Goal: Information Seeking & Learning: Understand process/instructions

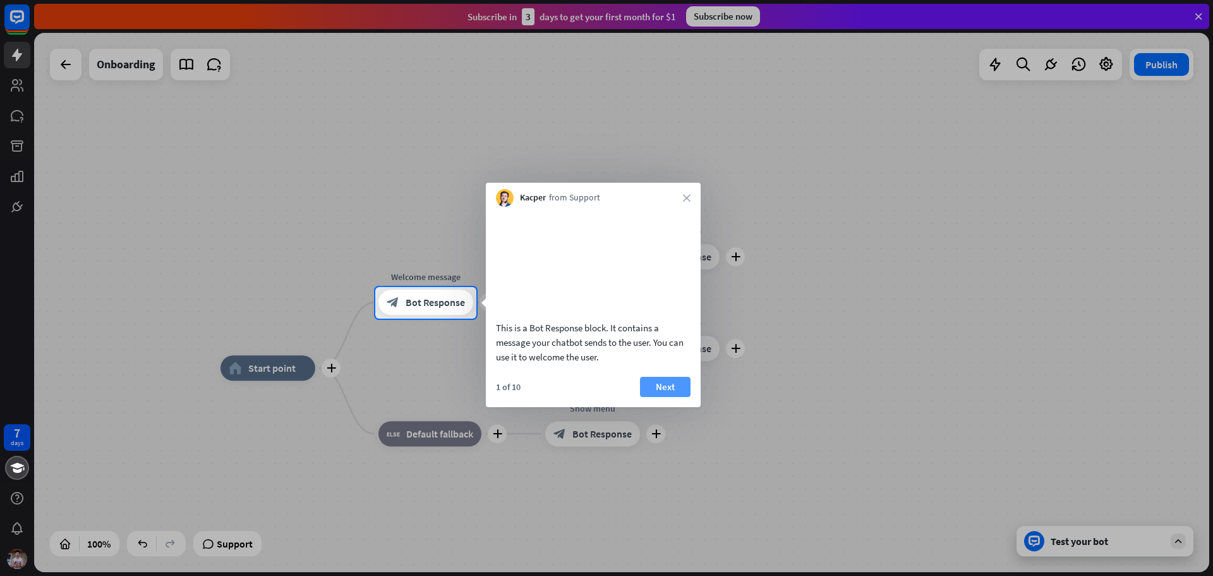
click at [672, 397] on button "Next" at bounding box center [665, 387] width 51 height 20
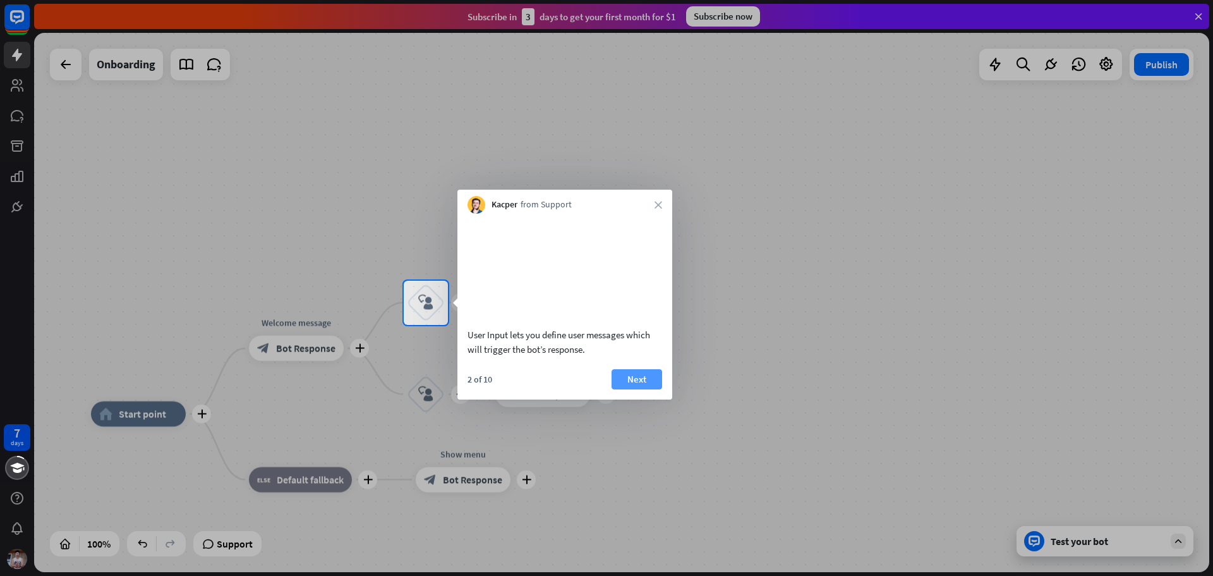
click at [638, 389] on button "Next" at bounding box center [637, 379] width 51 height 20
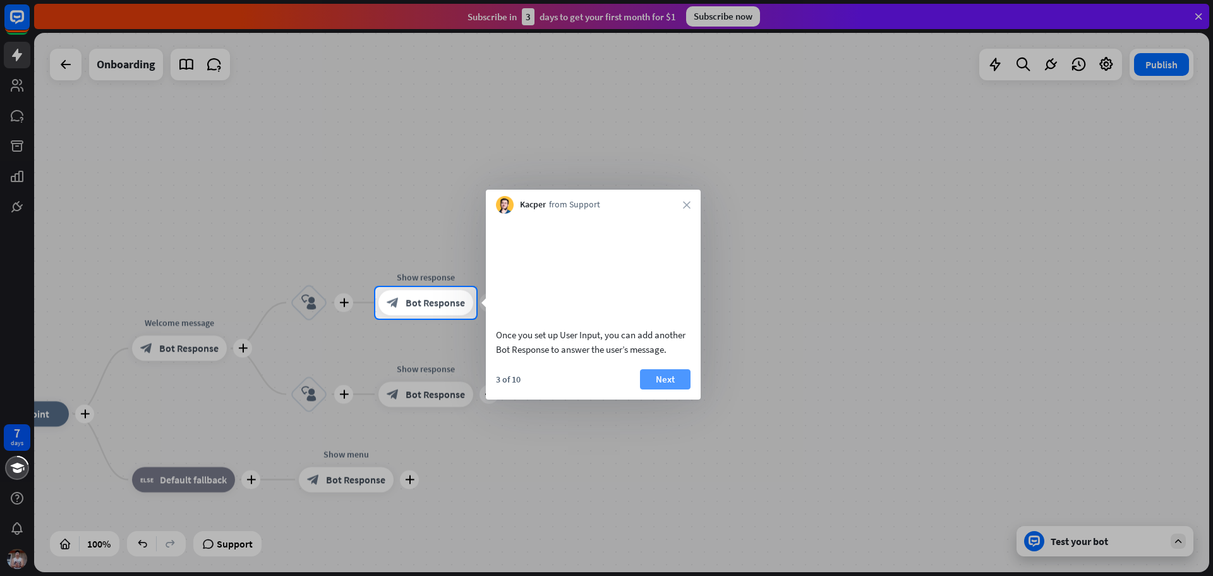
click at [659, 389] on button "Next" at bounding box center [665, 379] width 51 height 20
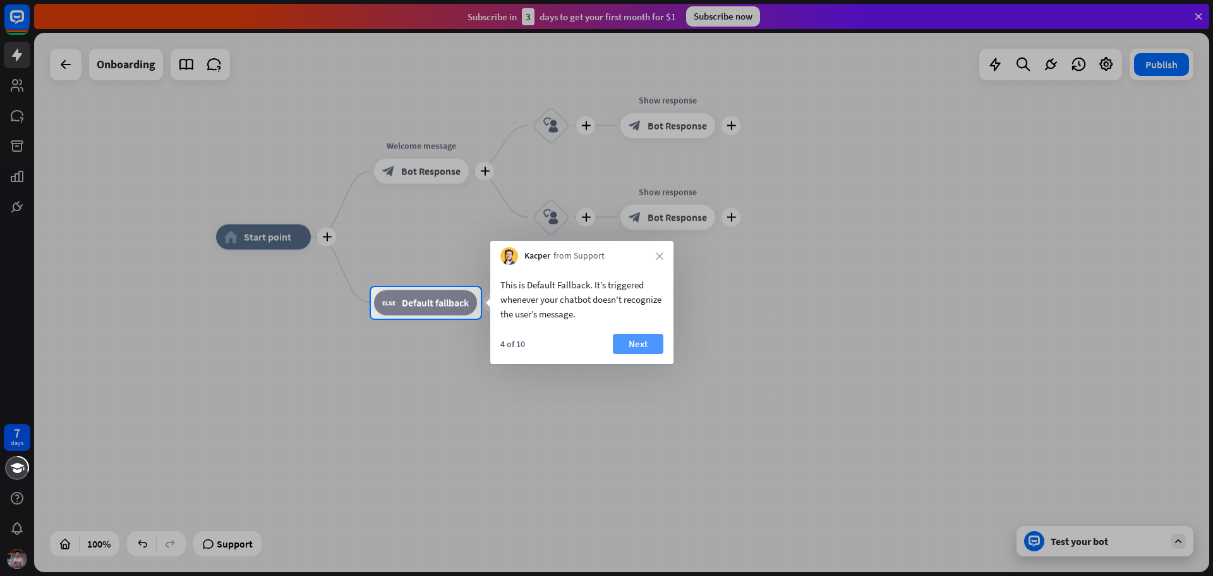
click at [641, 349] on button "Next" at bounding box center [638, 344] width 51 height 20
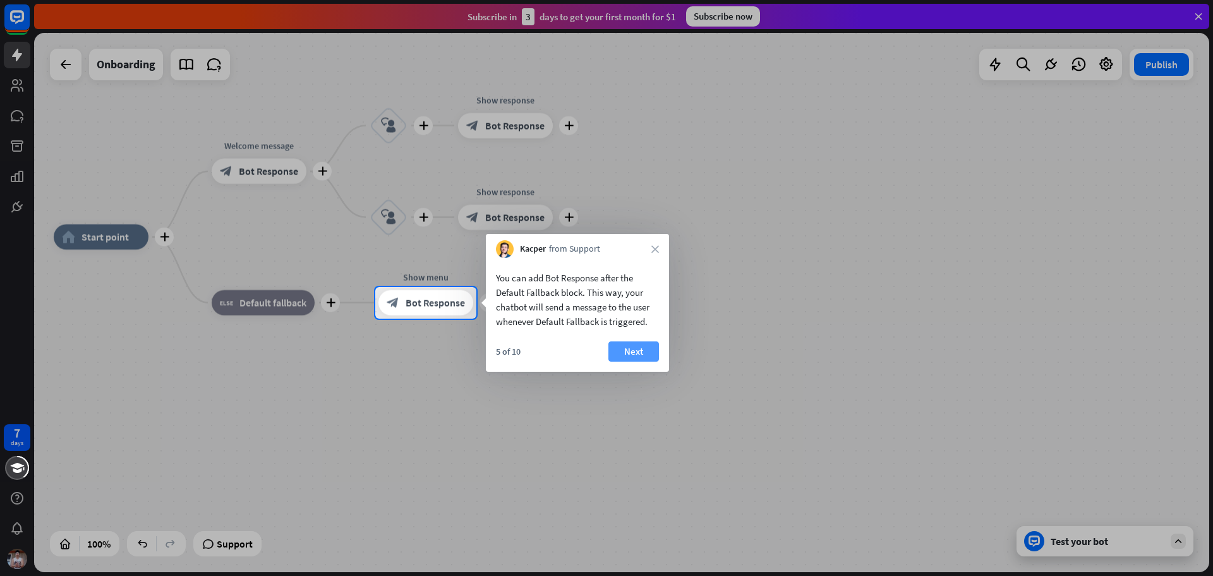
click at [638, 356] on button "Next" at bounding box center [634, 351] width 51 height 20
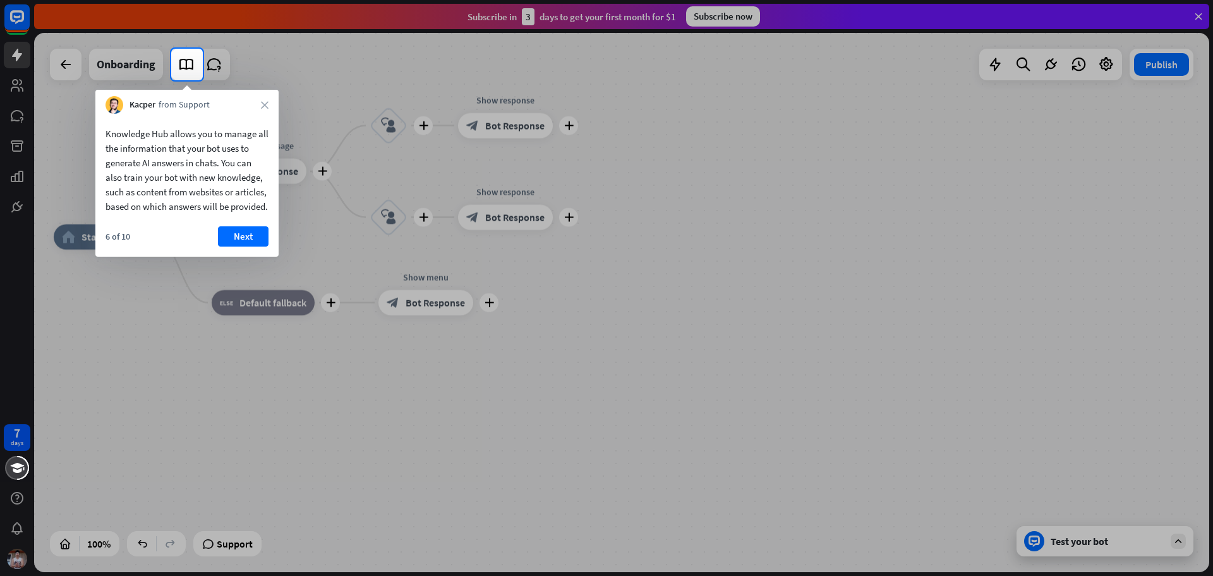
click at [240, 246] on button "Next" at bounding box center [243, 236] width 51 height 20
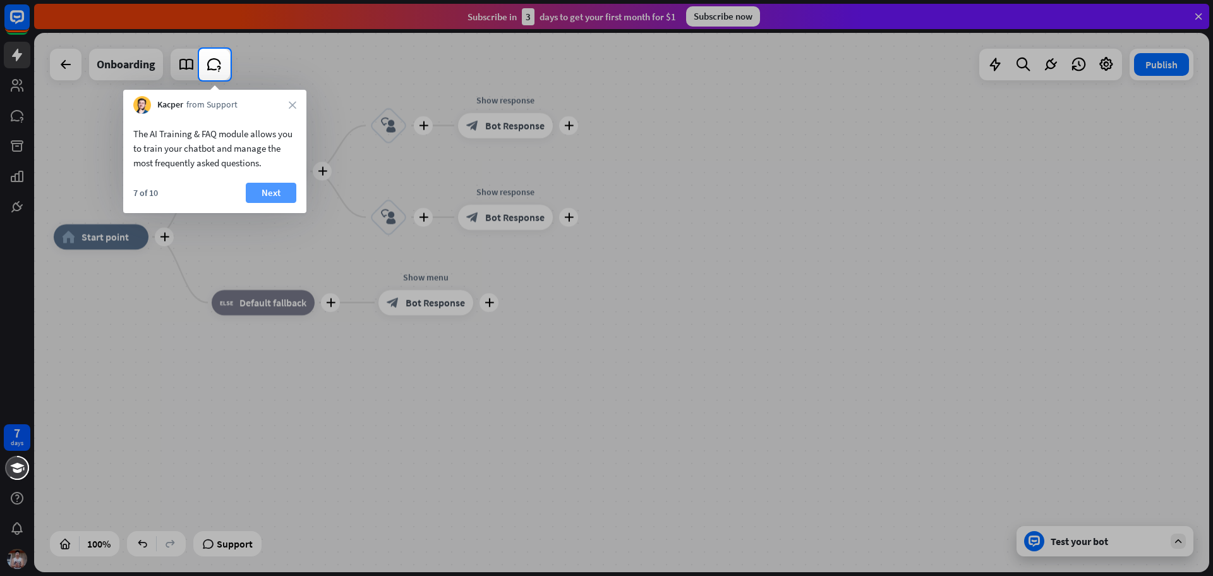
click at [263, 198] on button "Next" at bounding box center [271, 193] width 51 height 20
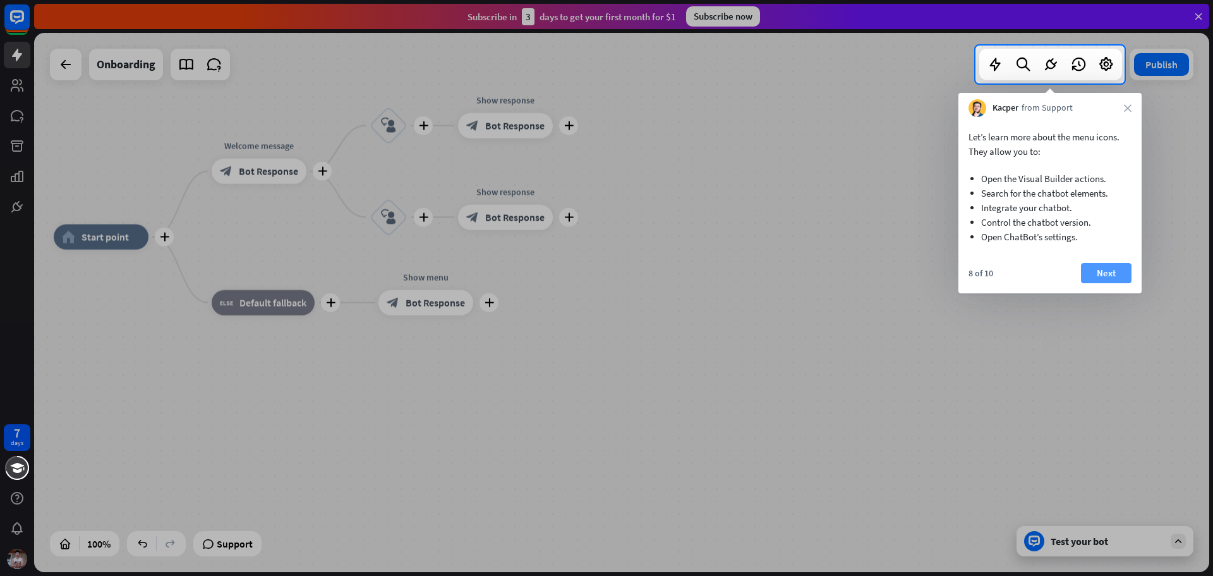
click at [1112, 279] on button "Next" at bounding box center [1106, 273] width 51 height 20
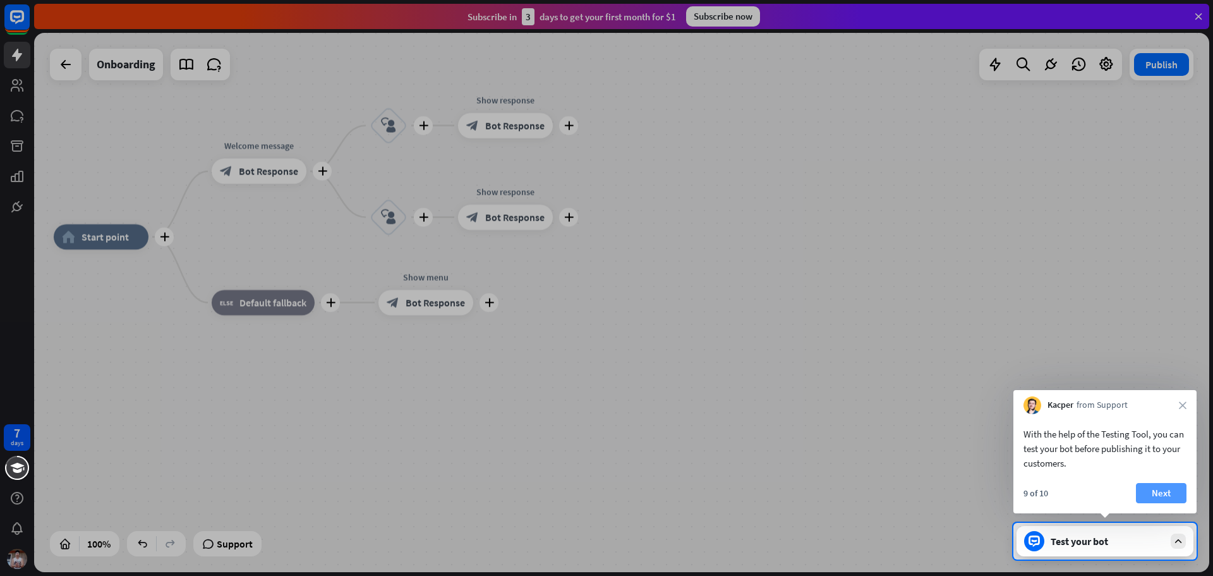
click at [1174, 498] on button "Next" at bounding box center [1161, 493] width 51 height 20
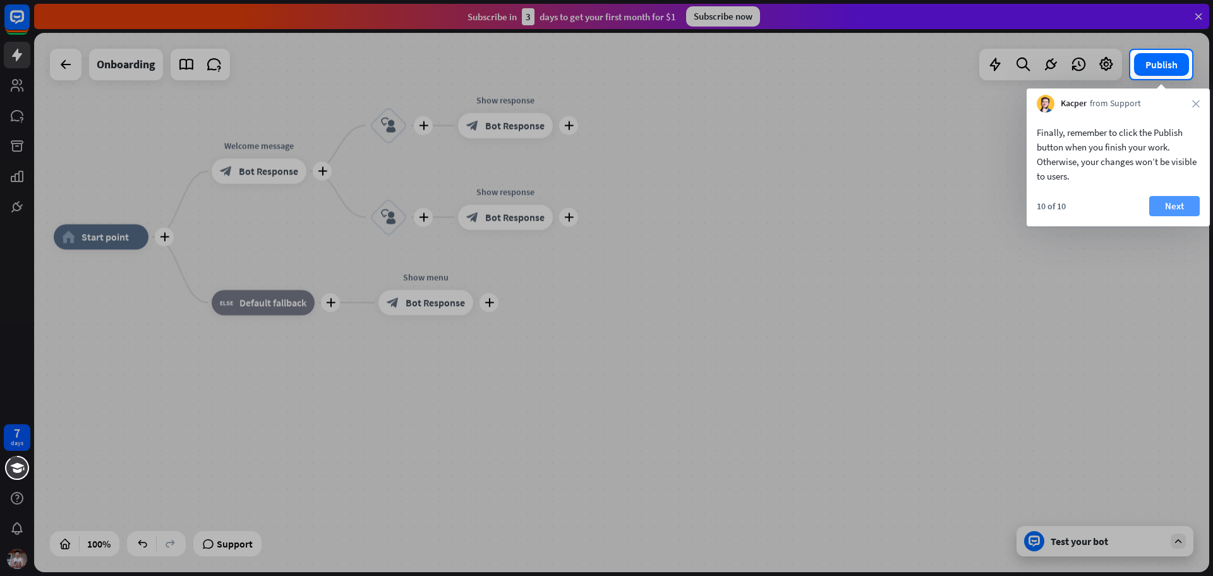
click at [1186, 211] on button "Next" at bounding box center [1175, 206] width 51 height 20
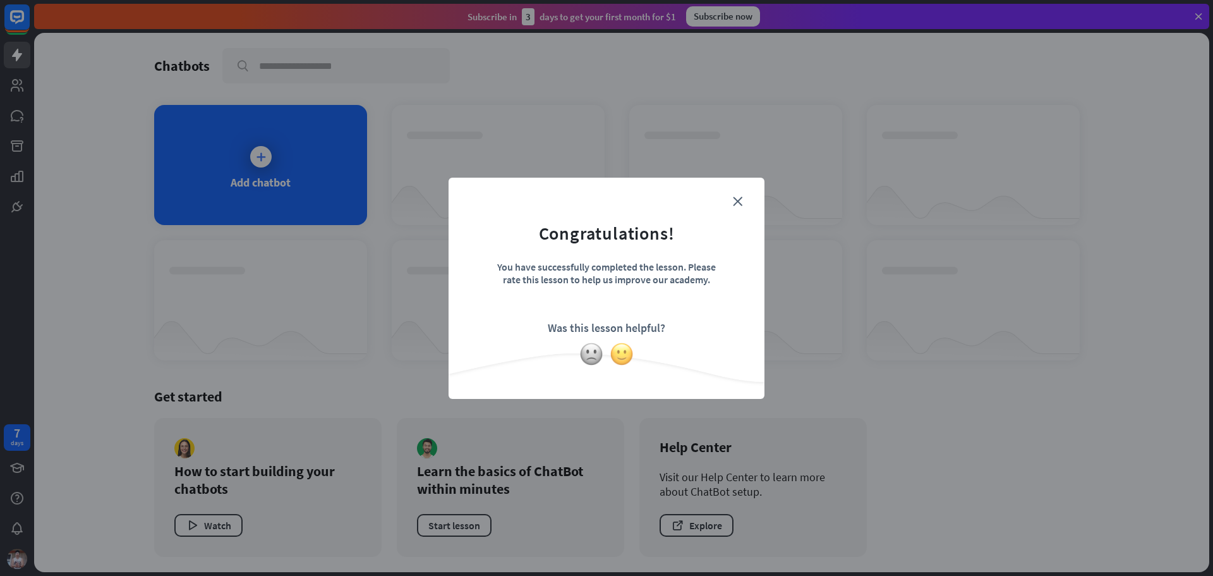
click at [626, 360] on img at bounding box center [622, 354] width 24 height 24
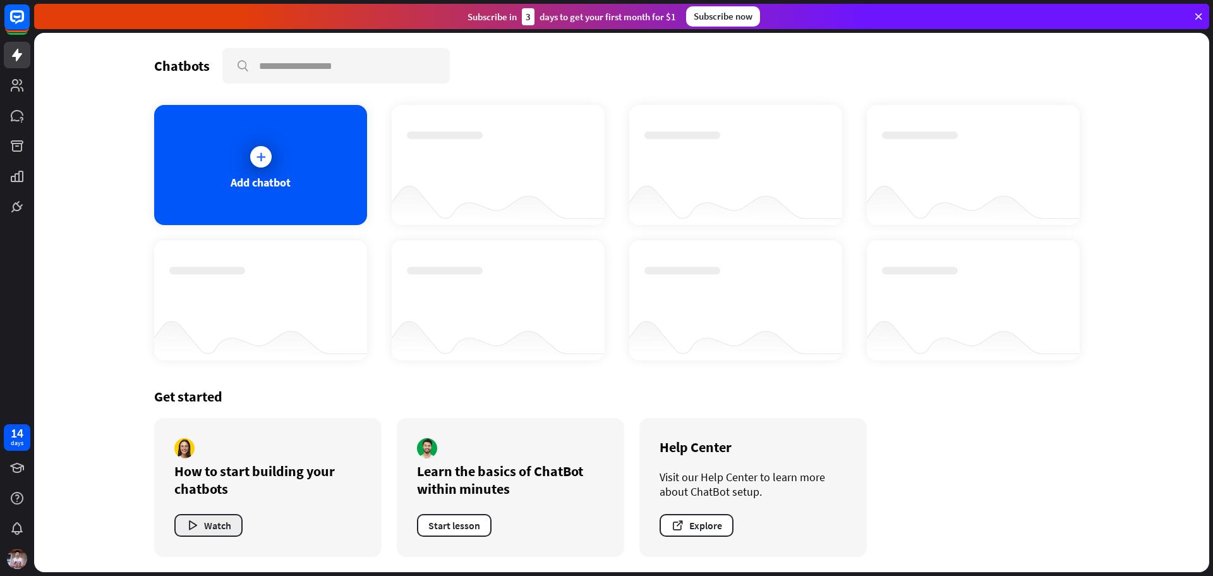
click at [222, 524] on button "Watch" at bounding box center [208, 525] width 68 height 23
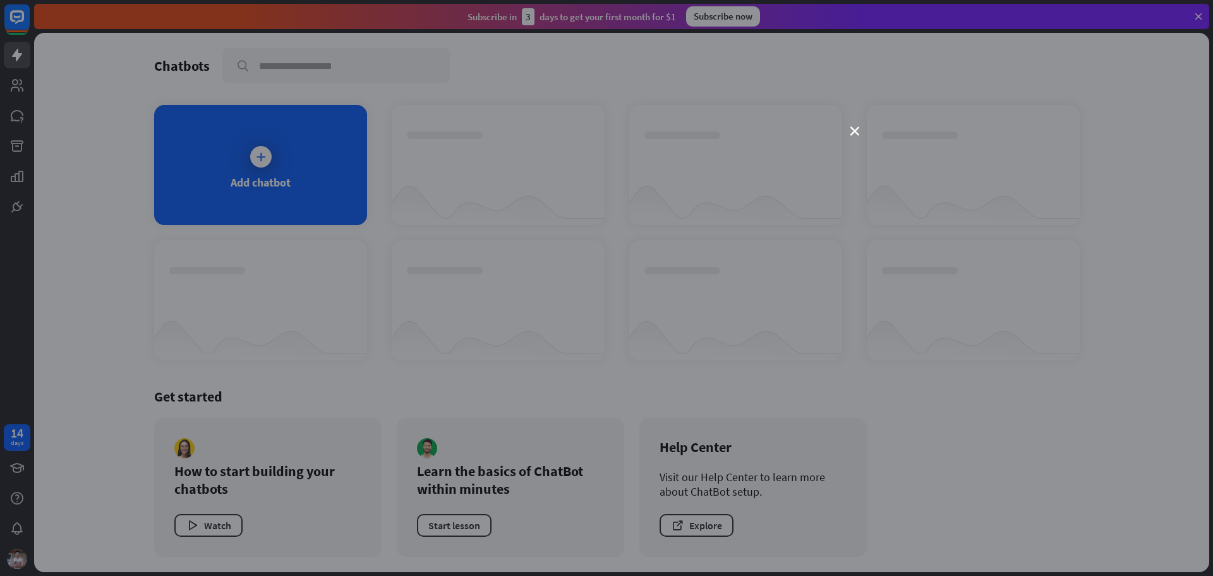
click at [856, 137] on div "close" at bounding box center [606, 288] width 1213 height 576
